Goal: Transaction & Acquisition: Purchase product/service

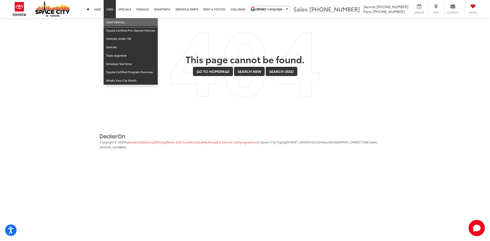
click at [111, 21] on link "Used Vehicles" at bounding box center [131, 22] width 54 height 8
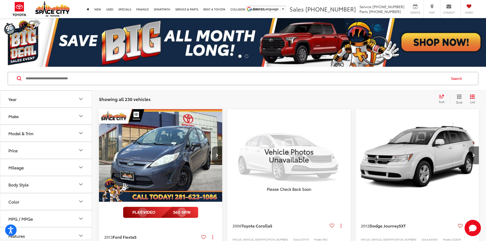
click at [26, 115] on button "Make" at bounding box center [46, 116] width 92 height 17
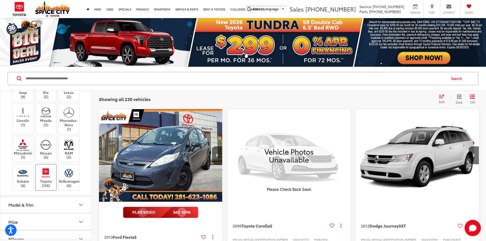
scroll to position [153, 0]
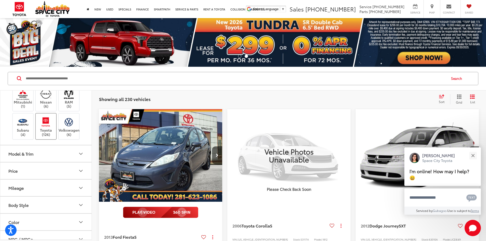
click at [51, 137] on label "Toyota (126)" at bounding box center [46, 126] width 21 height 21
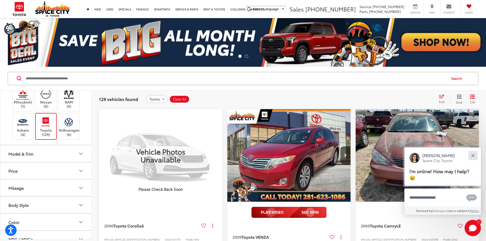
click at [473, 153] on button "Close" at bounding box center [473, 155] width 11 height 11
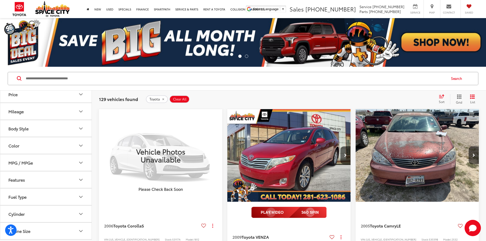
click at [56, 85] on button "Model & Trim" at bounding box center [46, 77] width 92 height 17
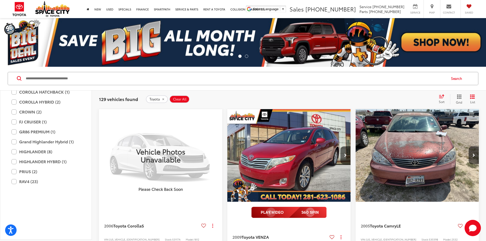
scroll to position [306, 0]
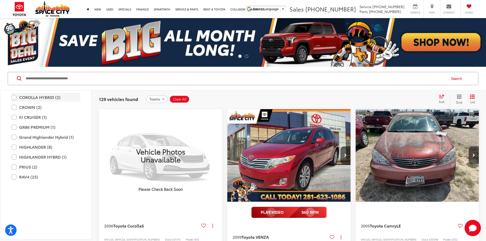
click at [13, 102] on label "COROLLA HYBRID (2)" at bounding box center [45, 97] width 69 height 9
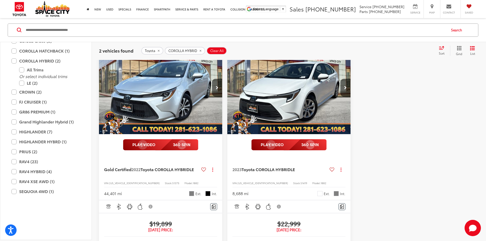
scroll to position [77, 0]
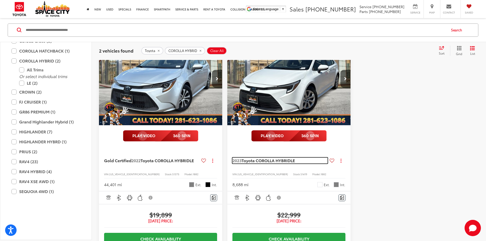
click at [242, 157] on span "Toyota COROLLA HYBRID" at bounding box center [266, 160] width 49 height 6
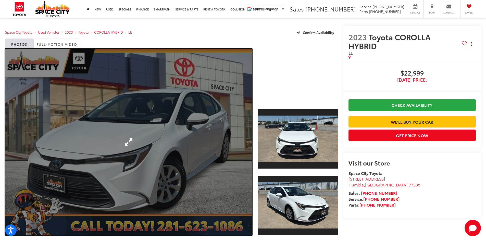
click at [182, 100] on link "Expand Photo 0" at bounding box center [128, 142] width 247 height 187
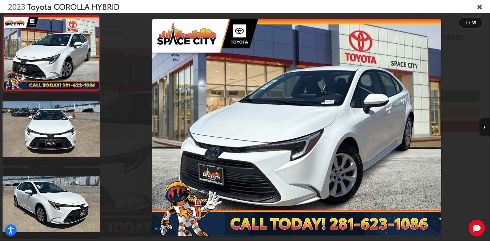
click at [486, 127] on button "Next image" at bounding box center [485, 127] width 10 height 18
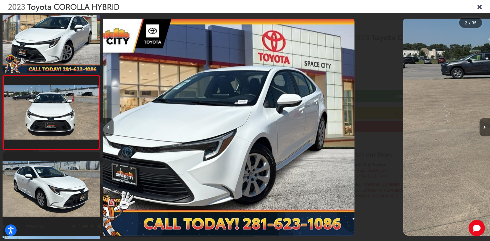
scroll to position [16, 0]
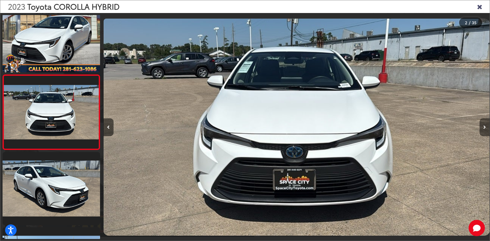
click at [486, 127] on button "Next image" at bounding box center [485, 127] width 10 height 18
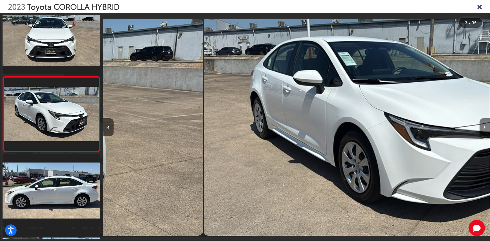
scroll to position [91, 0]
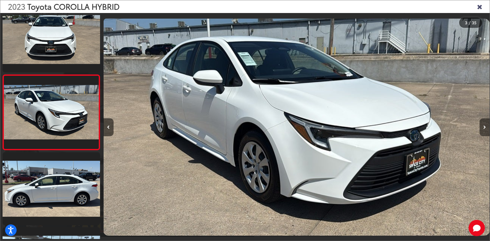
click at [486, 127] on button "Next image" at bounding box center [485, 127] width 10 height 18
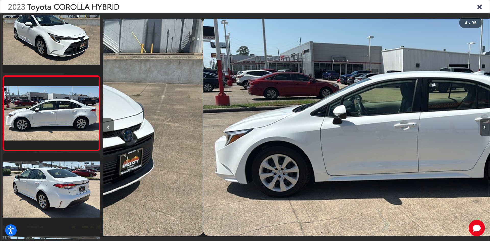
scroll to position [166, 0]
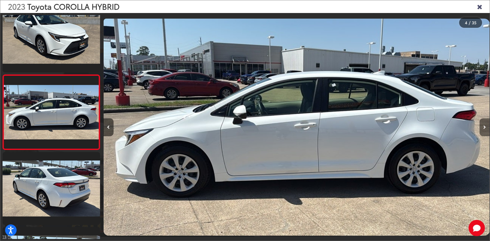
click at [486, 127] on button "Next image" at bounding box center [485, 127] width 10 height 18
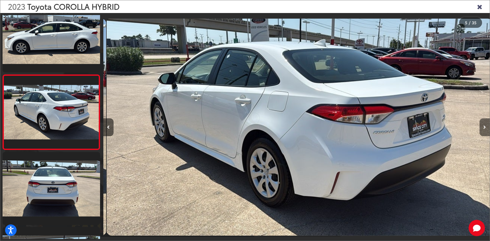
scroll to position [0, 1546]
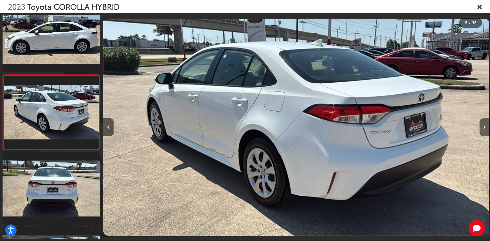
click at [486, 127] on button "Next image" at bounding box center [485, 127] width 10 height 18
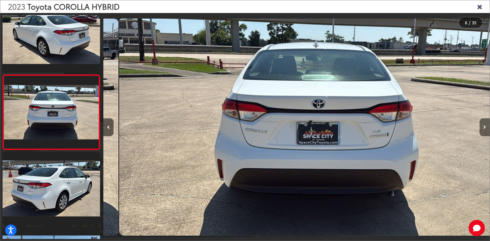
scroll to position [0, 1932]
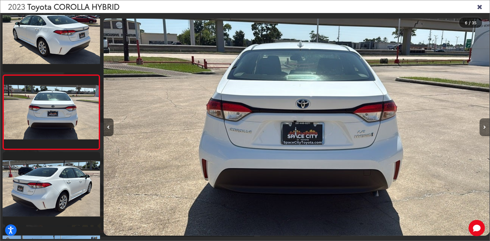
click at [486, 127] on button "Next image" at bounding box center [485, 127] width 10 height 18
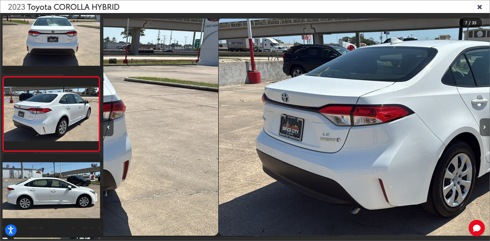
scroll to position [391, 0]
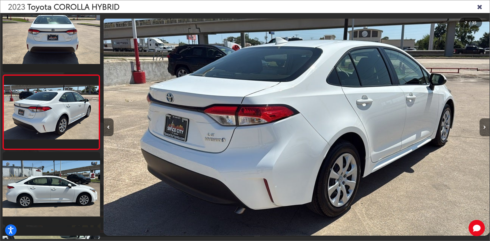
click at [486, 127] on button "Next image" at bounding box center [485, 127] width 10 height 18
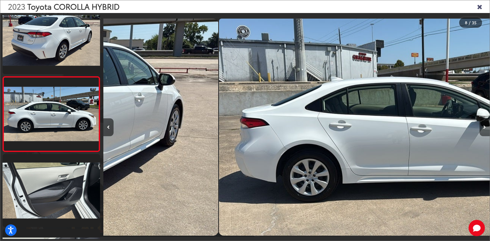
scroll to position [466, 0]
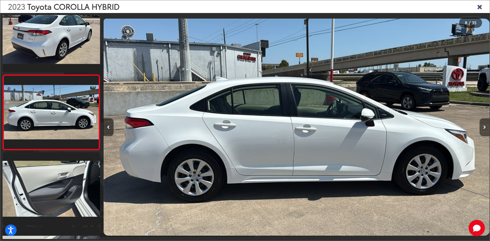
click at [486, 127] on button "Next image" at bounding box center [485, 127] width 10 height 18
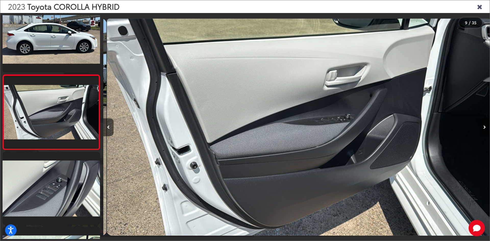
scroll to position [0, 3092]
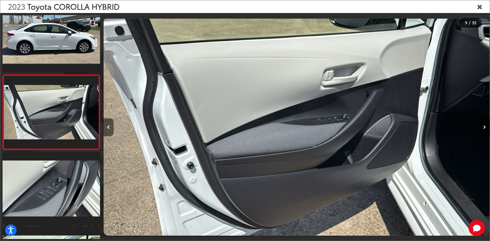
click at [110, 130] on button "Previous image" at bounding box center [108, 127] width 10 height 18
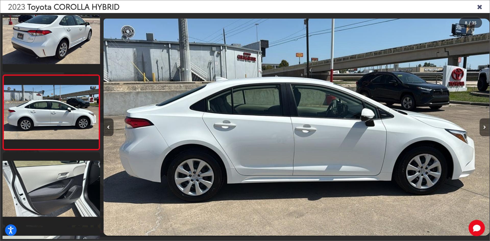
click at [482, 130] on button "Next image" at bounding box center [485, 127] width 10 height 18
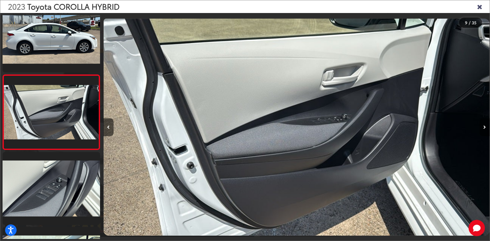
click at [482, 130] on button "Next image" at bounding box center [485, 127] width 10 height 18
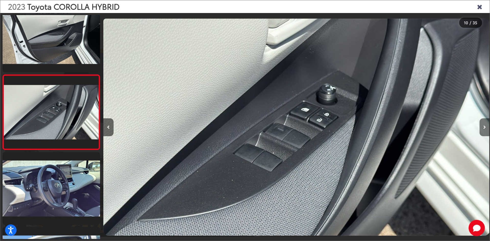
click at [482, 130] on button "Next image" at bounding box center [485, 127] width 10 height 18
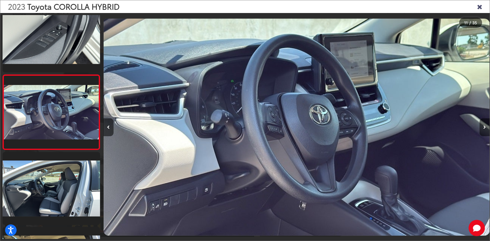
click at [482, 130] on button "Next image" at bounding box center [485, 127] width 10 height 18
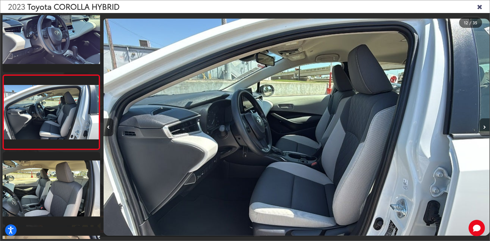
click at [482, 130] on button "Next image" at bounding box center [485, 127] width 10 height 18
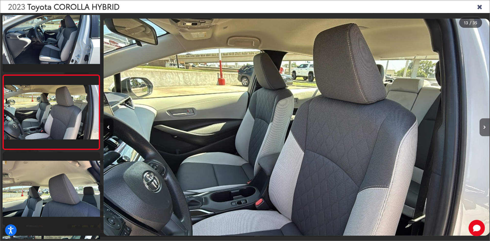
click at [482, 130] on button "Next image" at bounding box center [485, 127] width 10 height 18
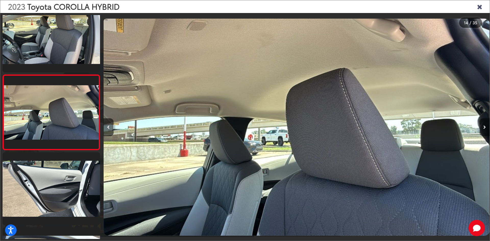
click at [482, 130] on button "Next image" at bounding box center [485, 127] width 10 height 18
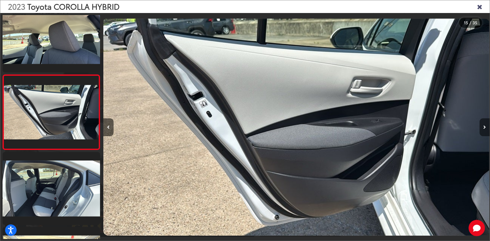
click at [482, 129] on button "Next image" at bounding box center [485, 127] width 10 height 18
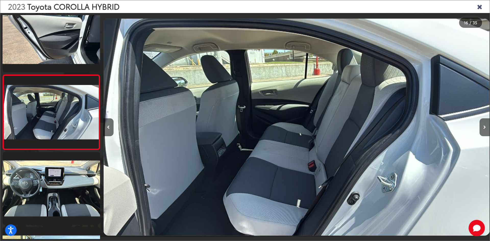
click at [479, 6] on icon "Close gallery" at bounding box center [479, 6] width 5 height 7
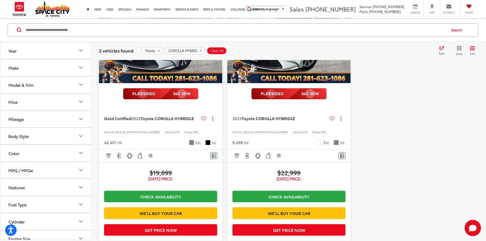
scroll to position [202, 0]
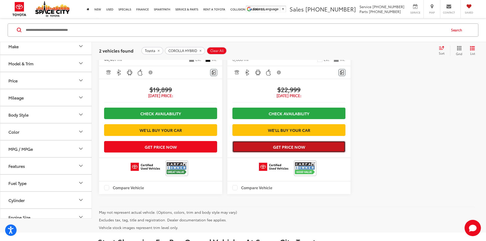
click at [236, 141] on button "Get Price Now" at bounding box center [288, 146] width 113 height 11
click at [240, 142] on button "Get Price Now" at bounding box center [288, 146] width 113 height 11
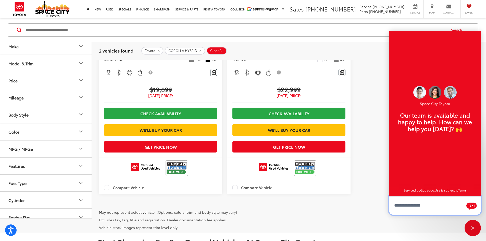
scroll to position [6, 0]
click at [475, 228] on div "Close" at bounding box center [473, 228] width 16 height 16
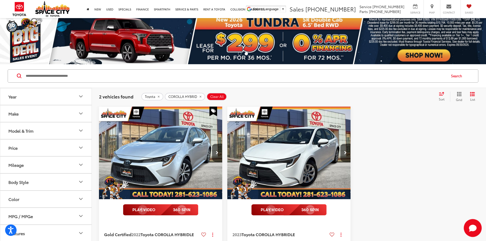
scroll to position [0, 0]
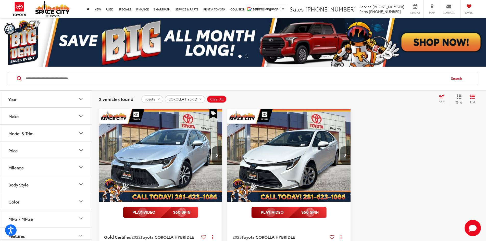
click at [45, 135] on button "Model & Trim" at bounding box center [46, 133] width 92 height 17
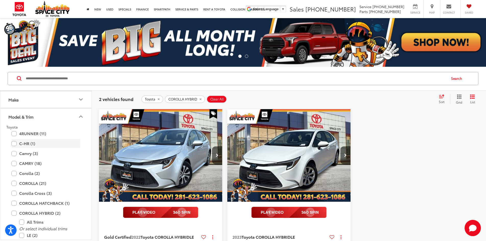
scroll to position [26, 0]
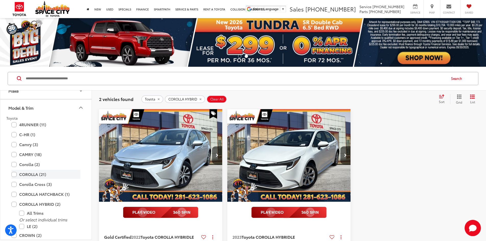
click at [14, 174] on label "COROLLA (21)" at bounding box center [45, 174] width 69 height 9
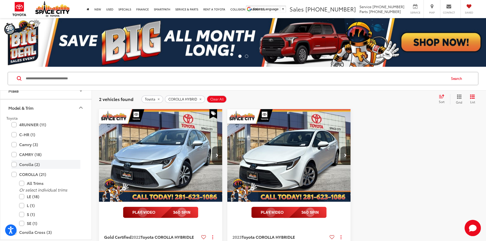
click at [15, 165] on label "Corolla (2)" at bounding box center [45, 164] width 69 height 9
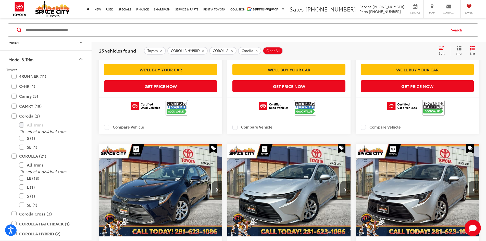
scroll to position [868, 0]
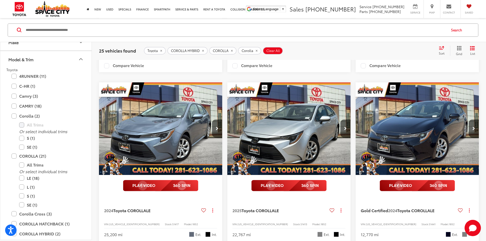
scroll to position [636, 0]
